Goal: Task Accomplishment & Management: Use online tool/utility

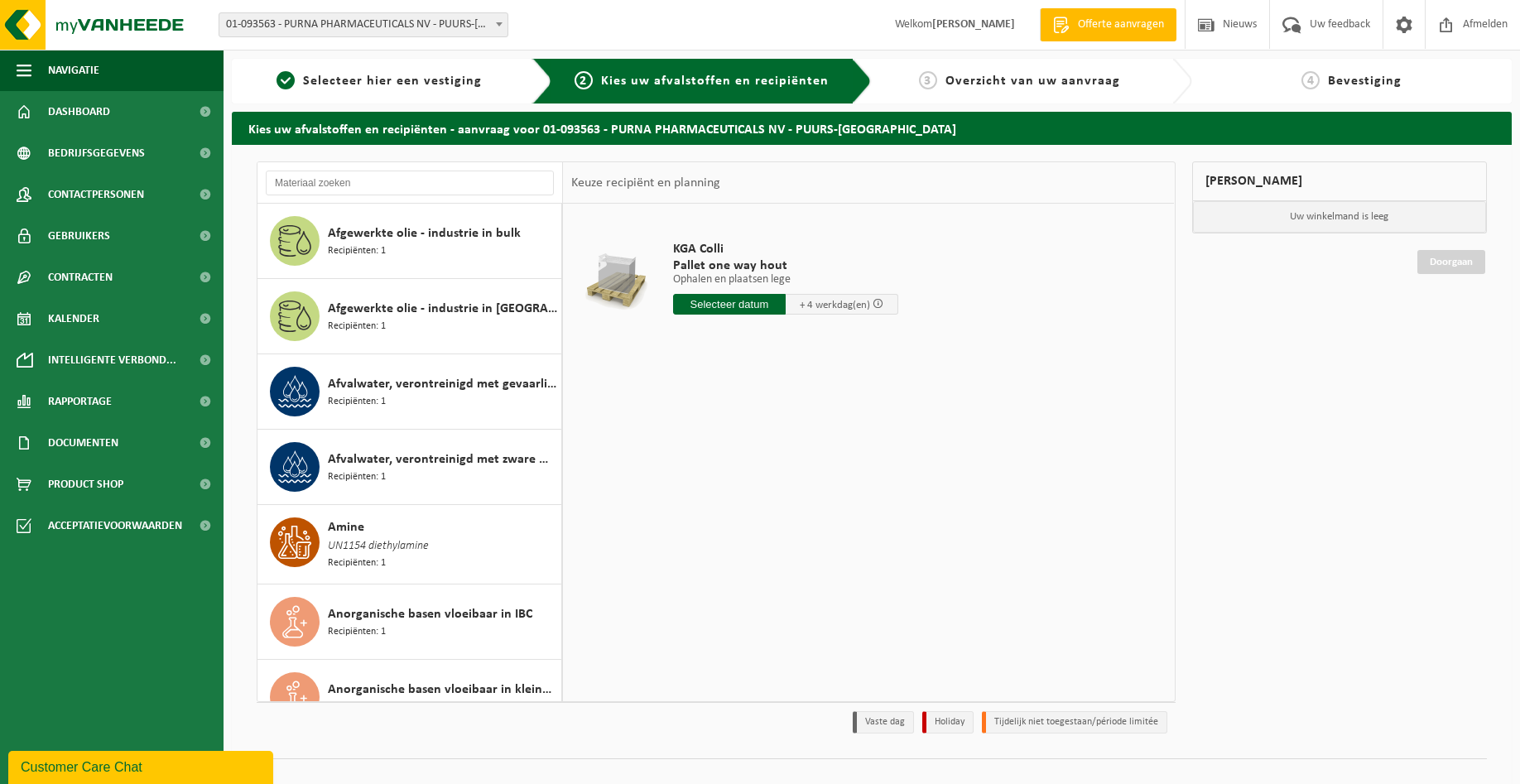
scroll to position [1132, 0]
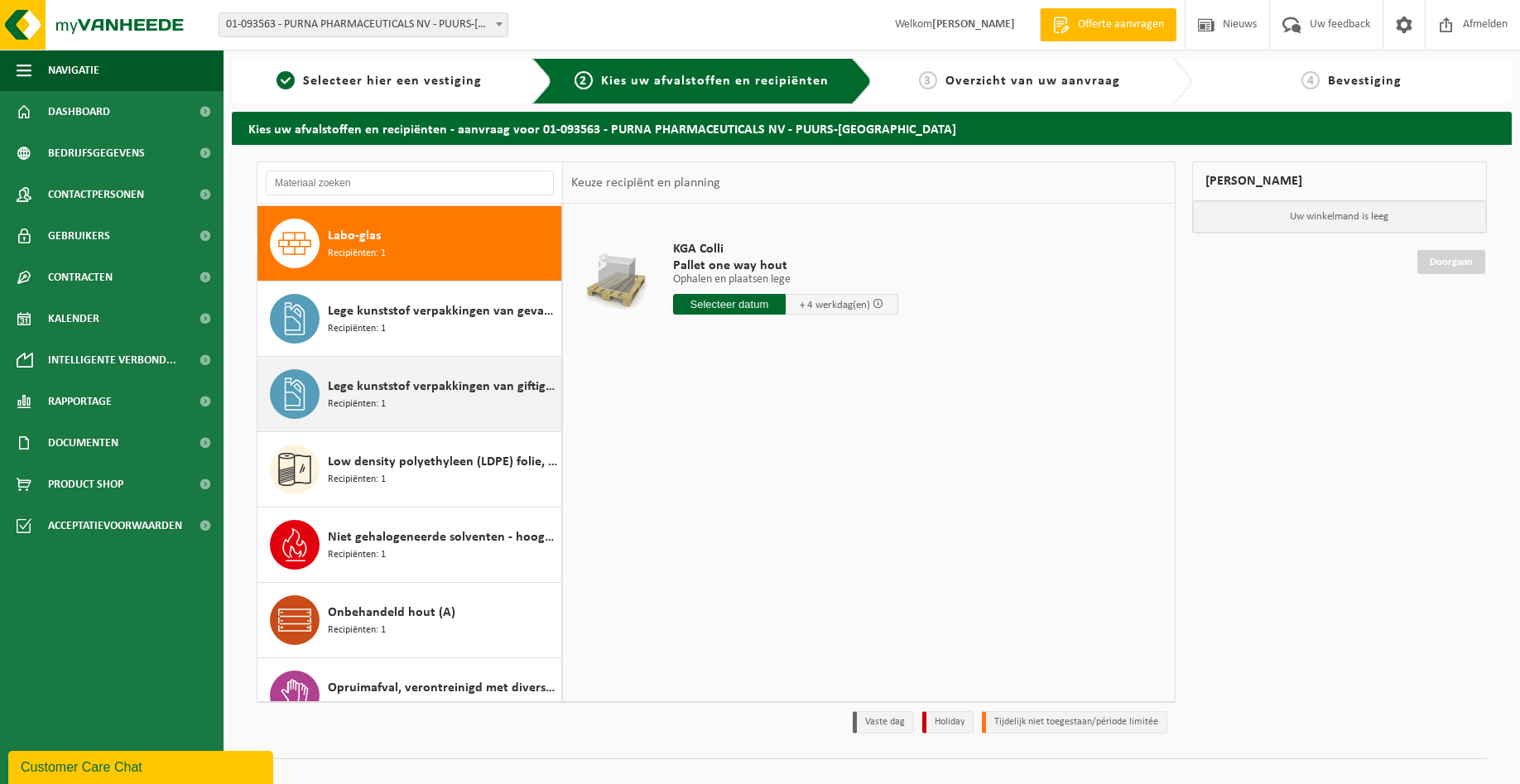
click at [402, 398] on div "Lege kunststof verpakkingen van giftige stoffen Recipiënten: 1" at bounding box center [442, 394] width 229 height 50
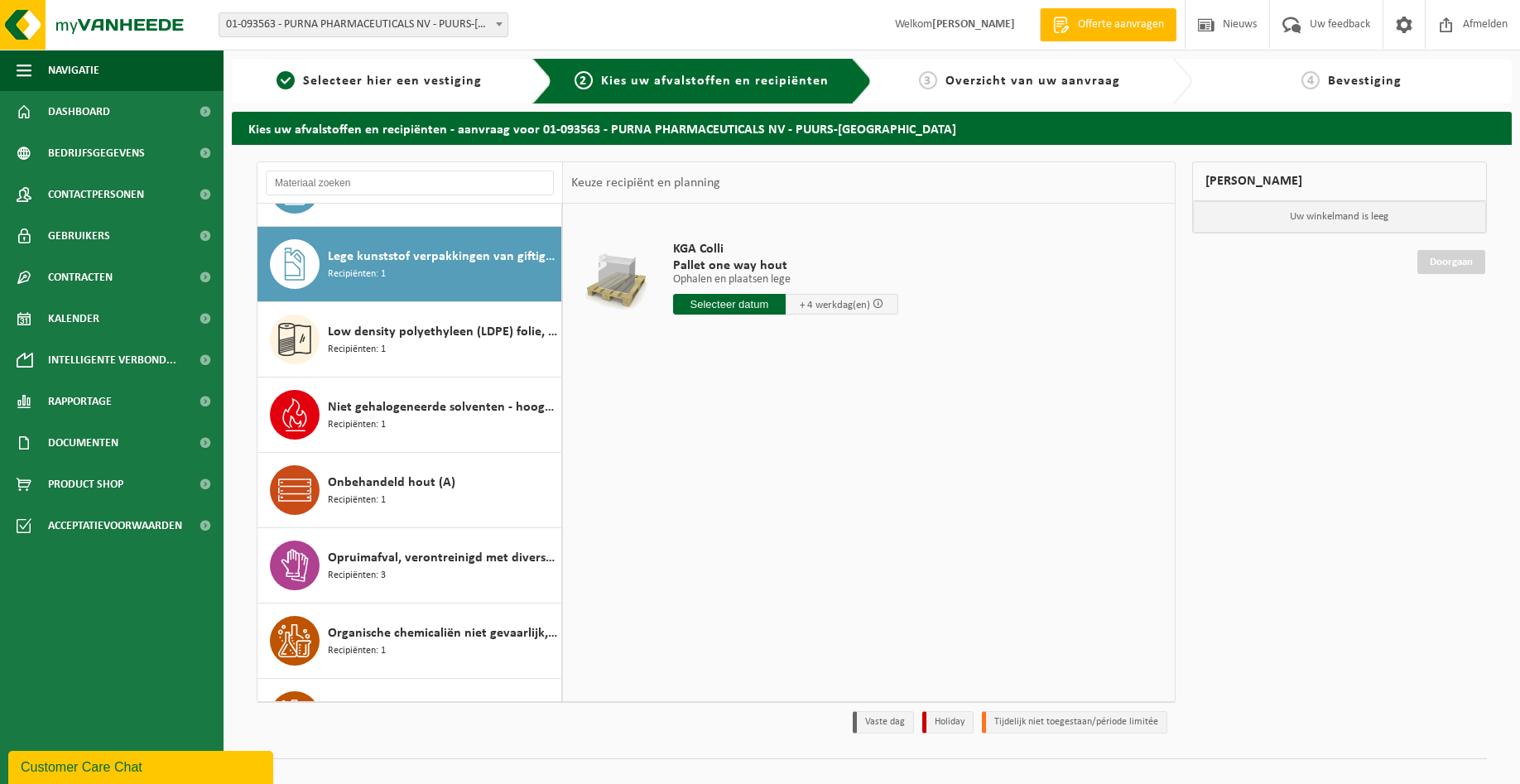
scroll to position [1283, 0]
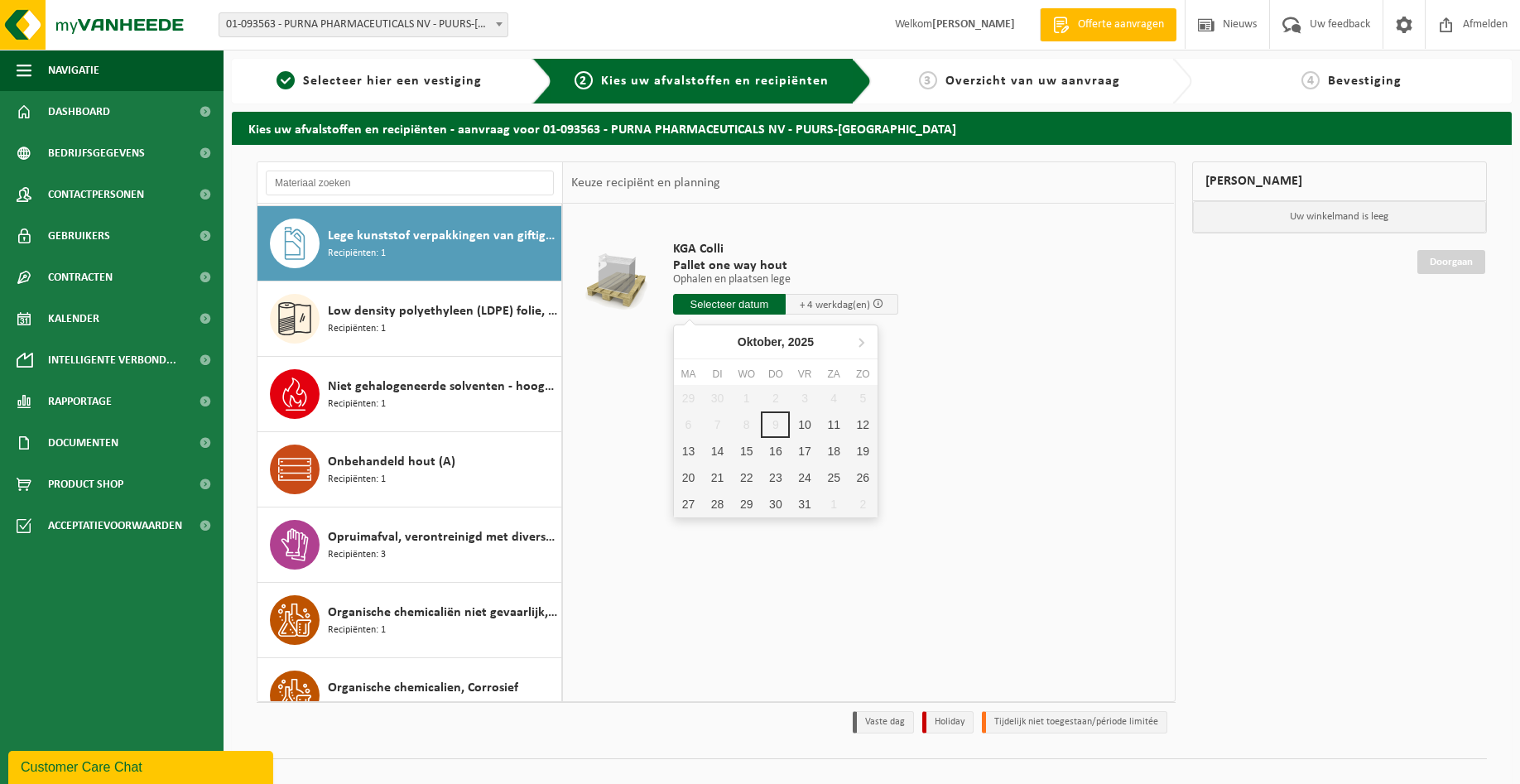
click at [726, 306] on input "text" at bounding box center [730, 304] width 113 height 20
click at [694, 450] on div "13" at bounding box center [688, 451] width 29 height 27
type input "Van 2025-10-13"
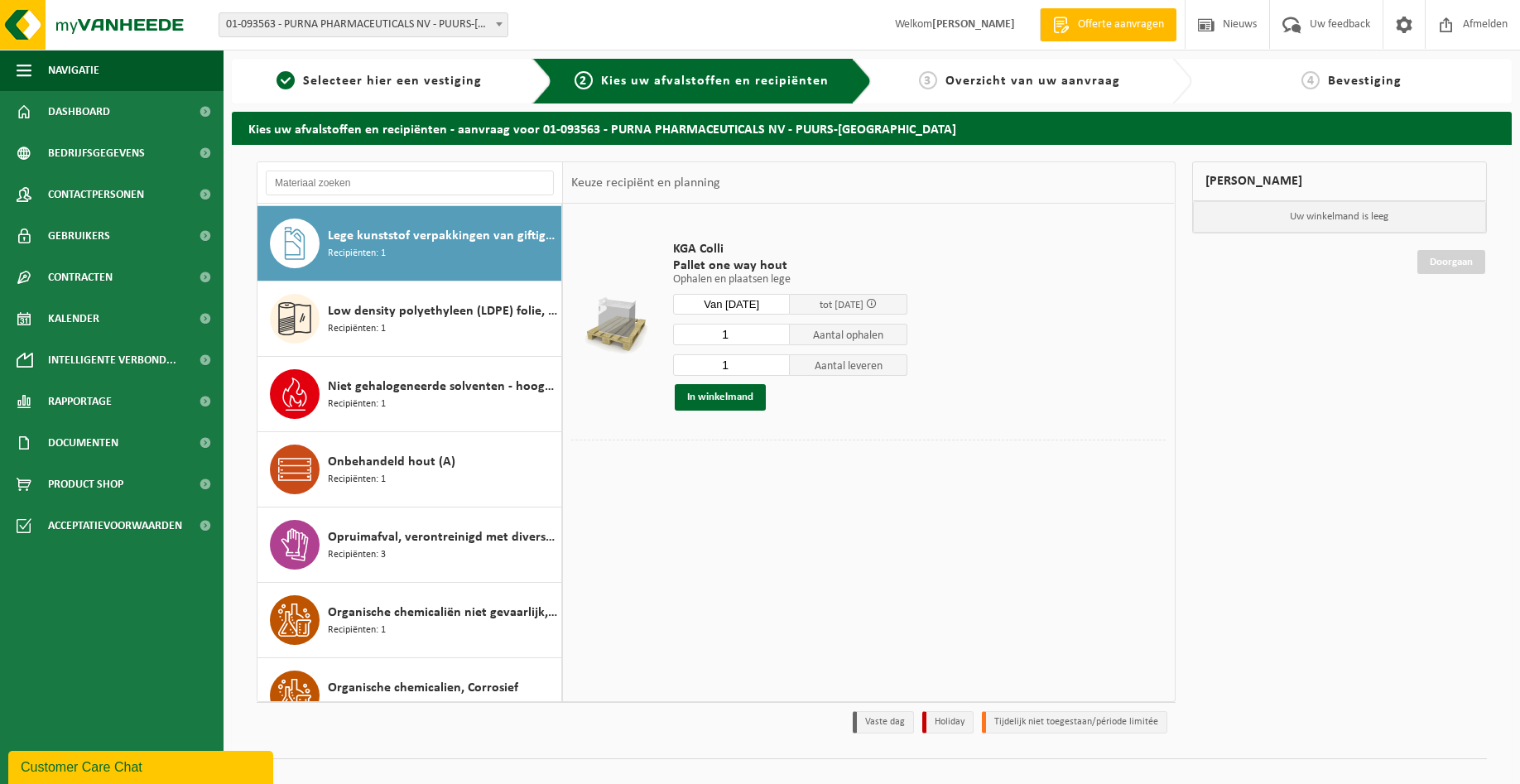
drag, startPoint x: 742, startPoint y: 334, endPoint x: 656, endPoint y: 321, distance: 87.0
click at [673, 324] on input "1" at bounding box center [731, 334] width 117 height 21
type input "26"
type input "0"
click at [767, 368] on input "0" at bounding box center [731, 365] width 117 height 21
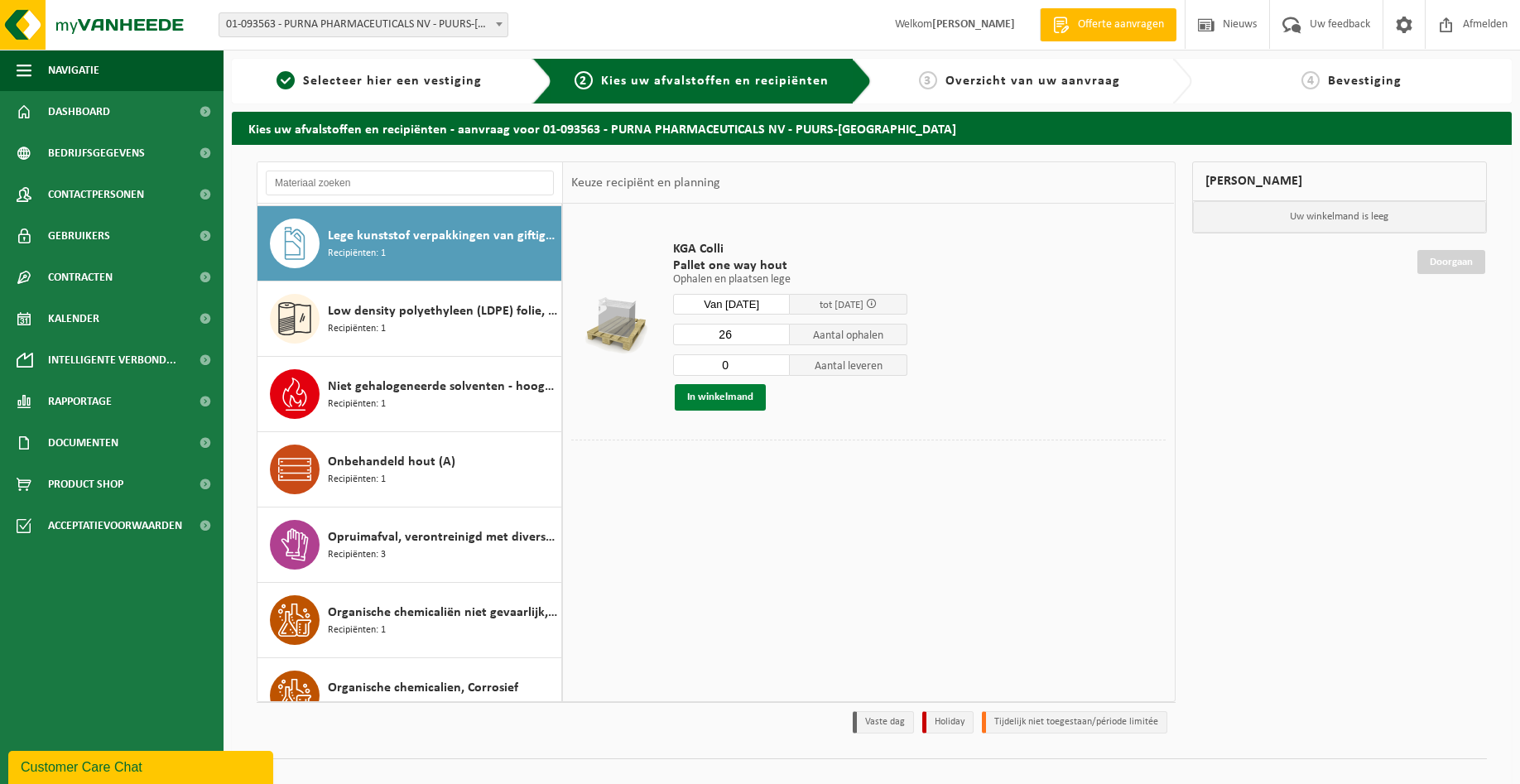
type input "26"
click at [730, 396] on button "In winkelmand" at bounding box center [720, 397] width 91 height 27
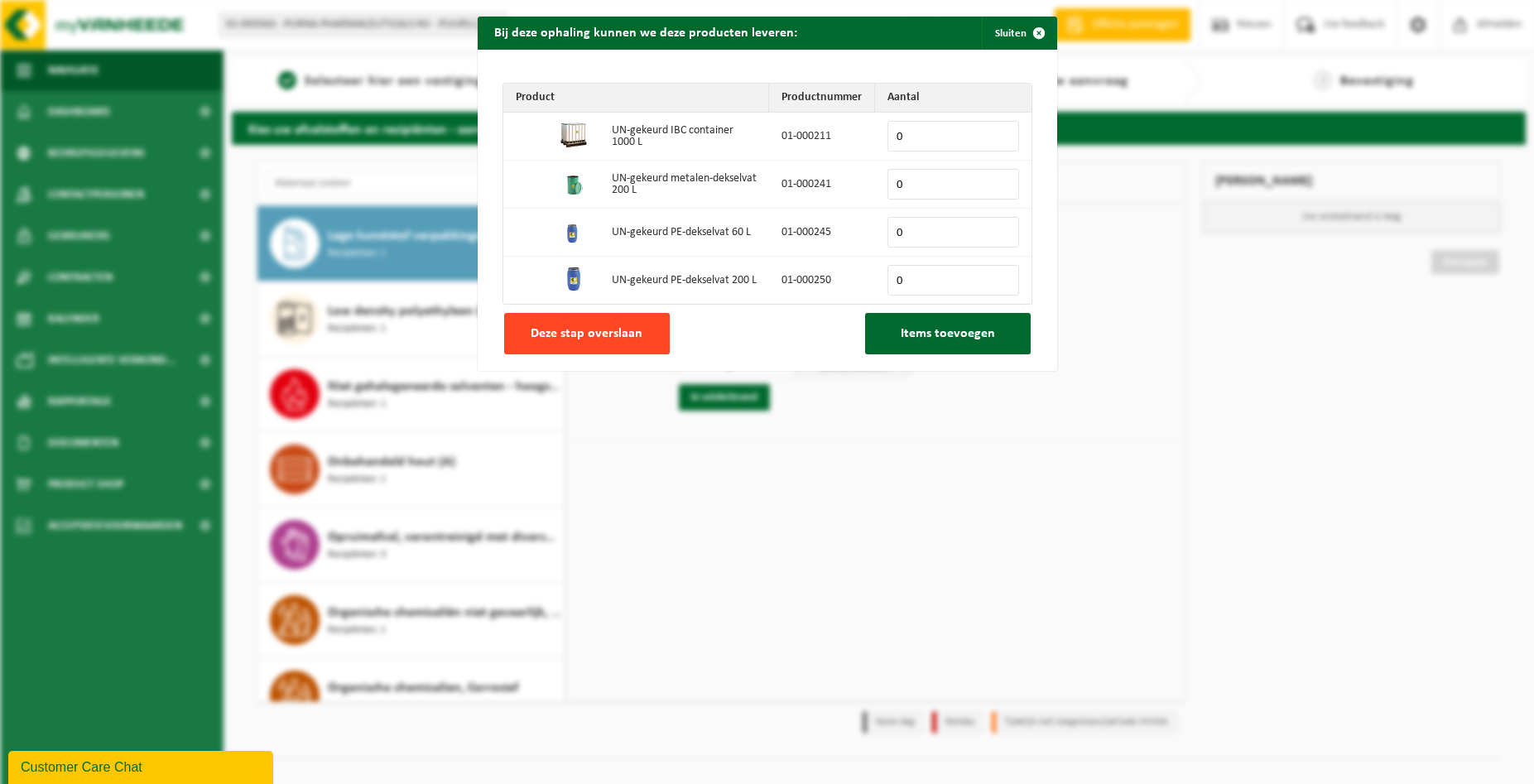
click at [611, 340] on span "Deze stap overslaan" at bounding box center [586, 333] width 112 height 13
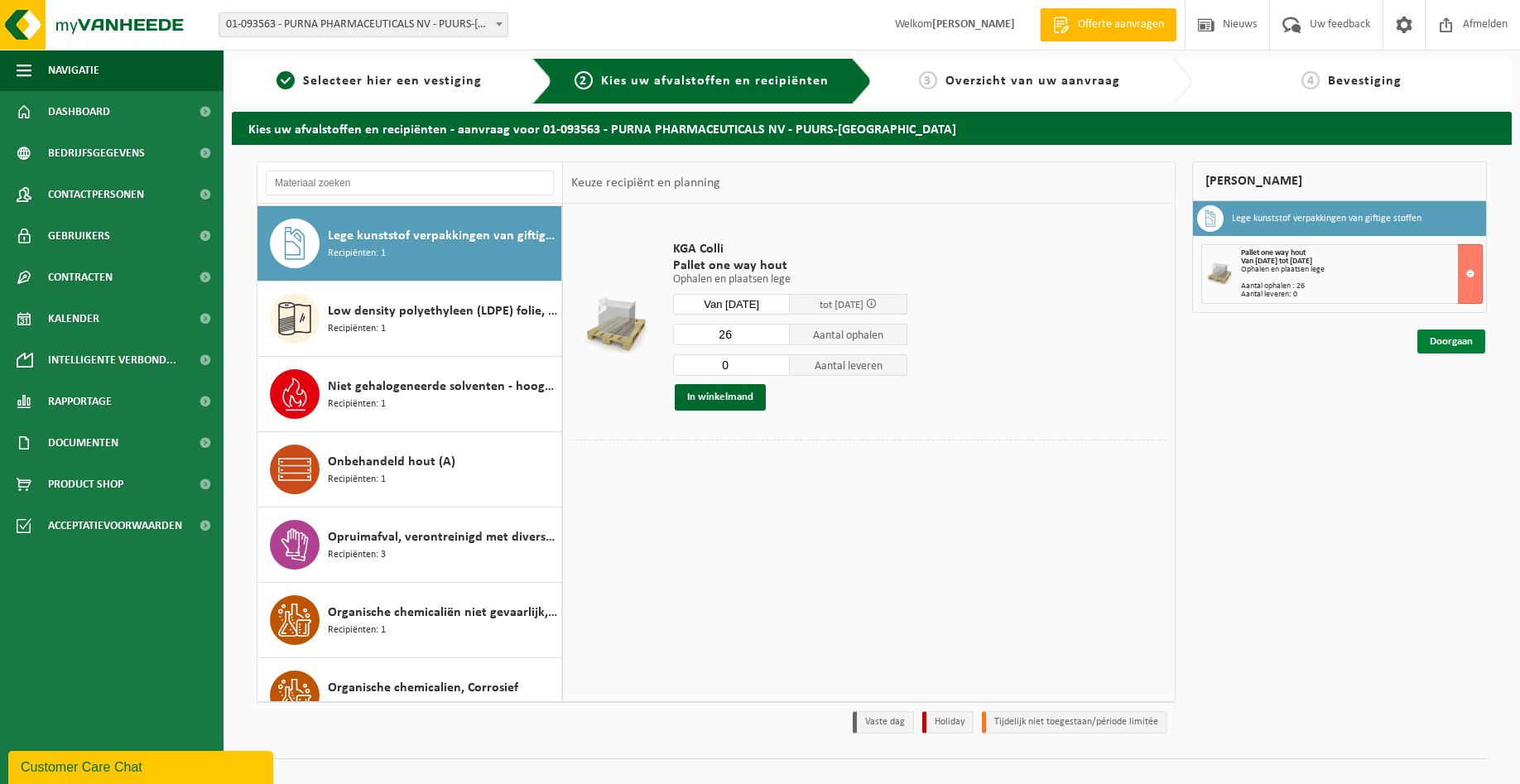
click at [1452, 345] on link "Doorgaan" at bounding box center [1452, 342] width 68 height 24
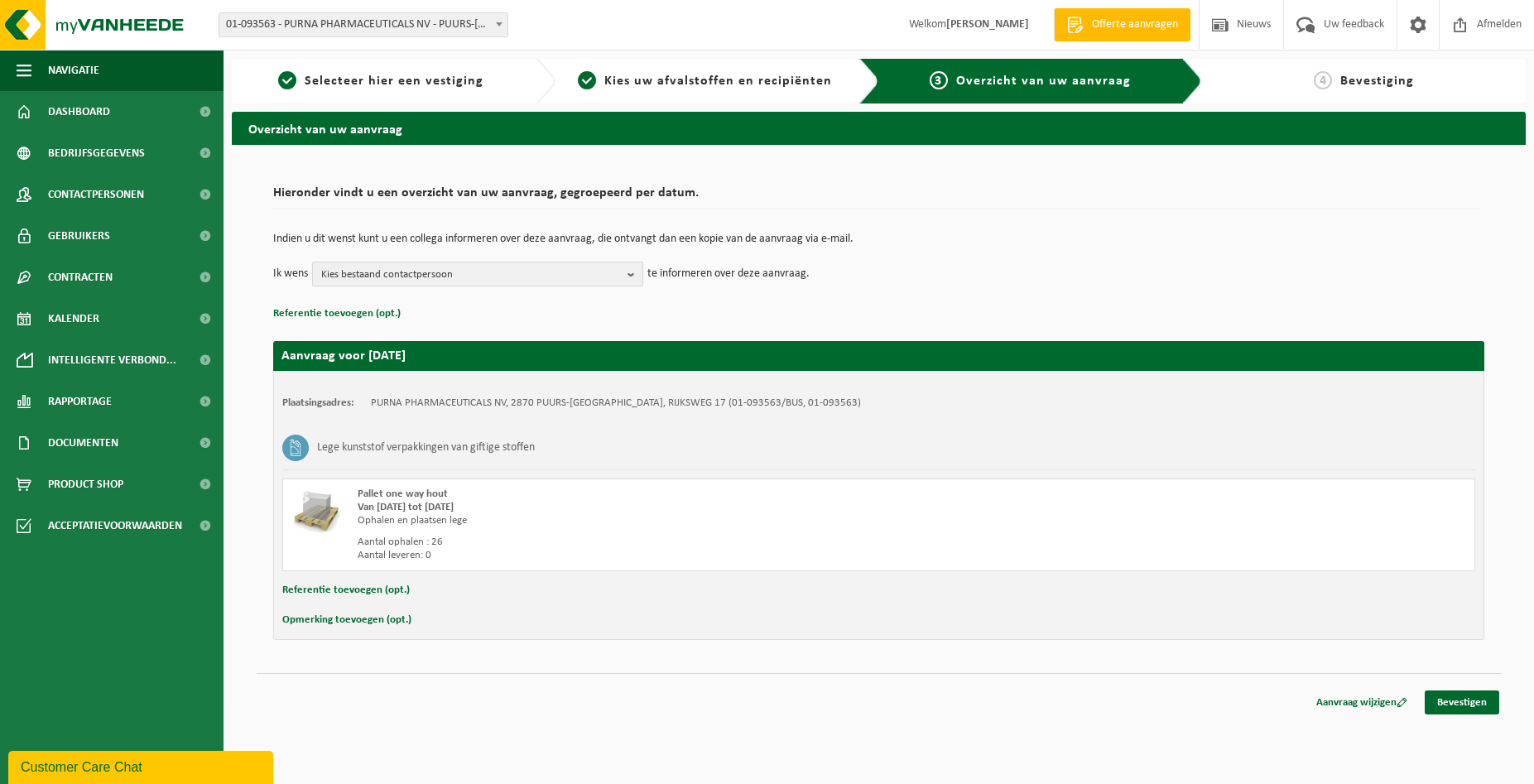
click at [390, 270] on span "Kies bestaand contactpersoon" at bounding box center [471, 274] width 300 height 25
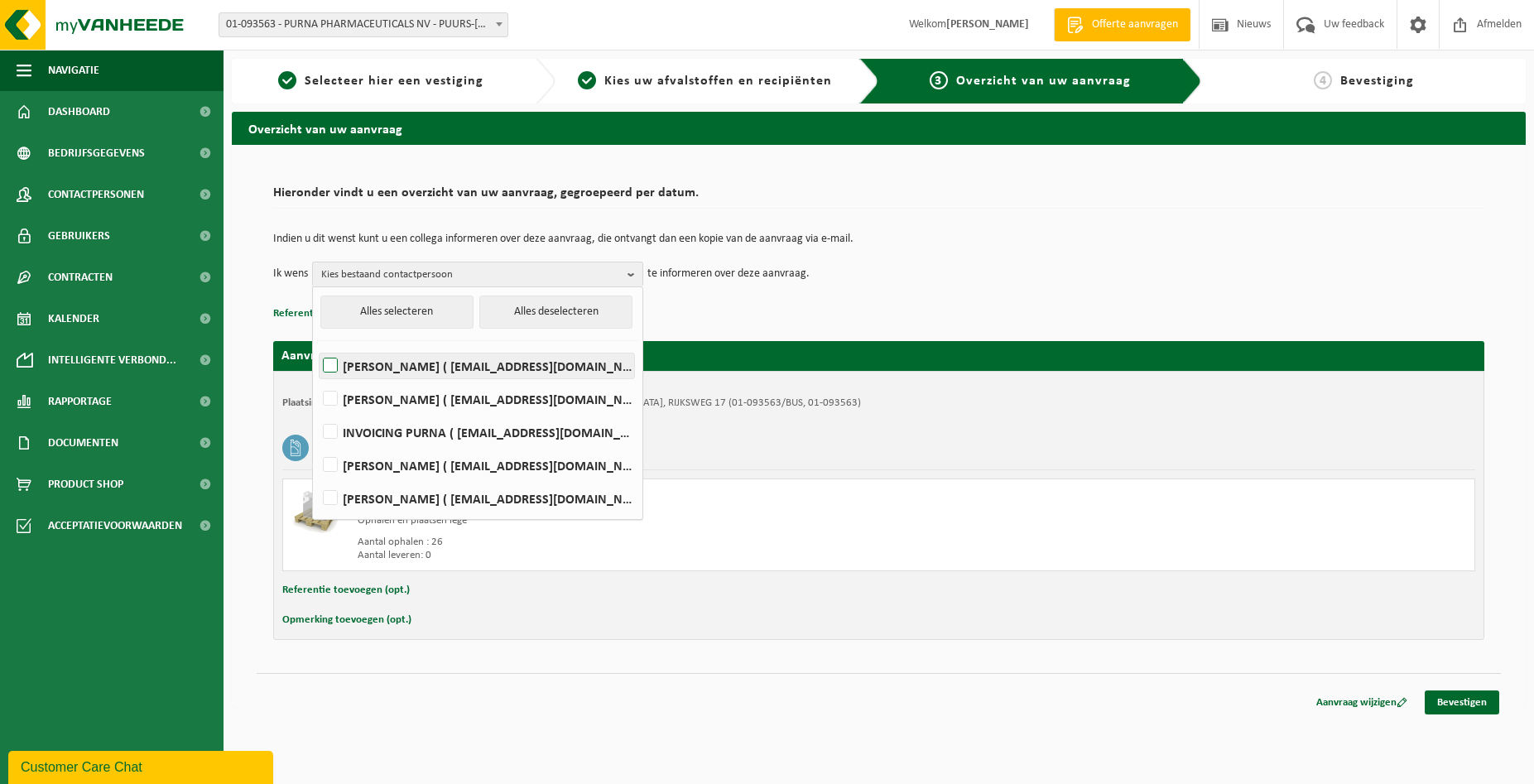
click at [388, 364] on label "Bruno Boerjan ( bbj@purna.be )" at bounding box center [477, 366] width 315 height 25
click at [317, 345] on input "Bruno Boerjan ( bbj@purna.be )" at bounding box center [316, 344] width 1 height 1
checkbox input "true"
drag, startPoint x: 379, startPoint y: 401, endPoint x: 399, endPoint y: 408, distance: 21.2
click at [380, 402] on label "GUNTER DE HELT ( gdh@purna.be )" at bounding box center [477, 399] width 315 height 25
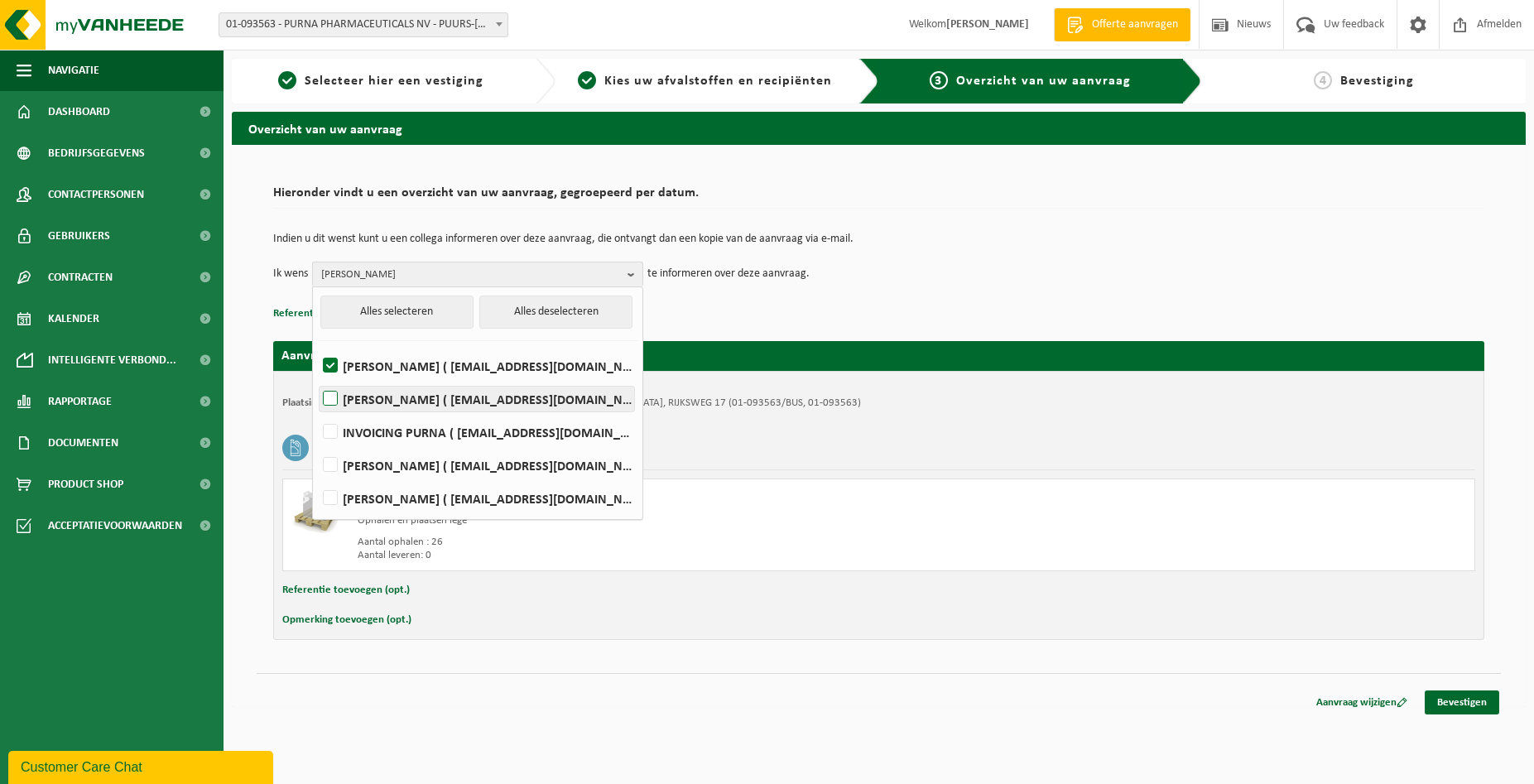
click at [317, 379] on input "GUNTER DE HELT ( gdh@purna.be )" at bounding box center [316, 378] width 1 height 1
checkbox input "true"
click at [1468, 694] on link "Bevestigen" at bounding box center [1462, 703] width 75 height 24
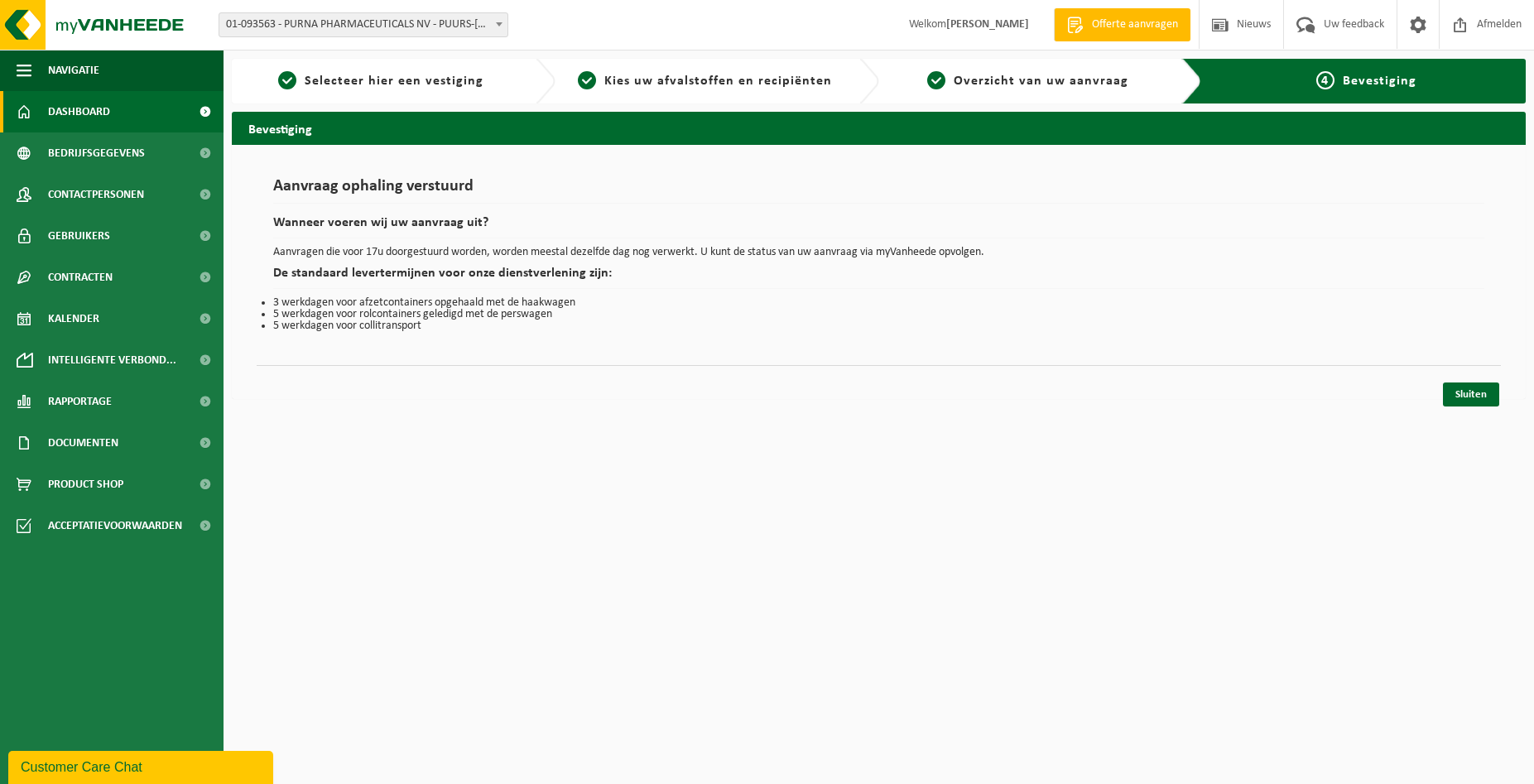
click at [67, 109] on span "Dashboard" at bounding box center [79, 112] width 62 height 42
